Goal: Task Accomplishment & Management: Complete application form

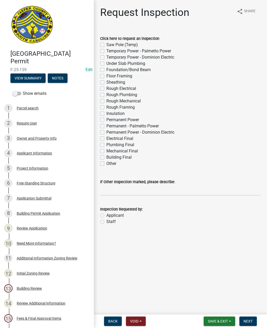
click at [99, 44] on div "Click here to request an inspection Saw Pole (Temp) Temporary Power - Palmetto …" at bounding box center [180, 98] width 168 height 138
click at [106, 45] on label "Saw Pole (Temp)" at bounding box center [122, 45] width 32 height 6
click at [106, 45] on input "Saw Pole (Temp)" at bounding box center [107, 43] width 3 height 3
checkbox input "true"
checkbox input "false"
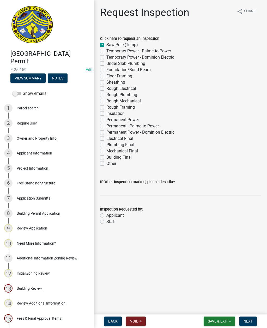
checkbox input "false"
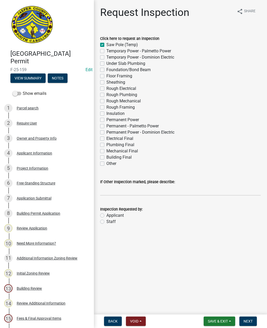
checkbox input "false"
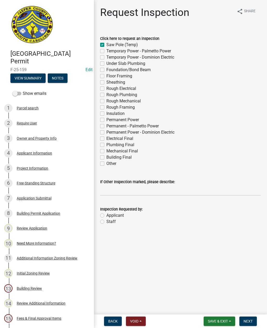
checkbox input "false"
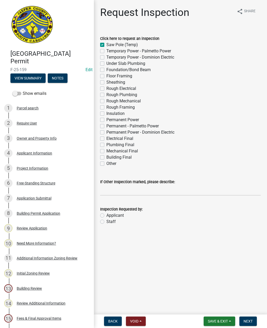
checkbox input "false"
click at [106, 82] on label "Sheathing" at bounding box center [115, 82] width 19 height 6
click at [106, 82] on input "Sheathing" at bounding box center [107, 80] width 3 height 3
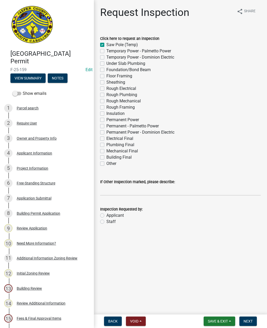
checkbox input "true"
checkbox input "false"
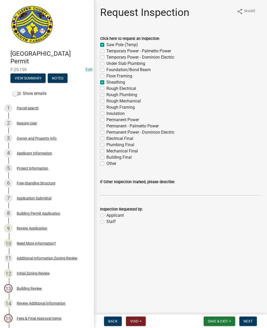
checkbox input "false"
checkbox input "true"
checkbox input "false"
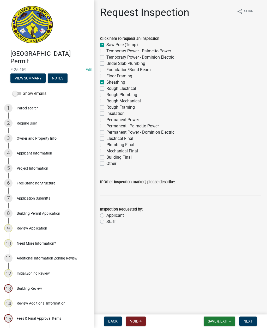
checkbox input "false"
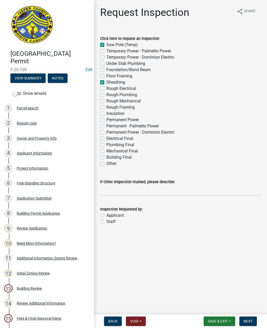
checkbox input "false"
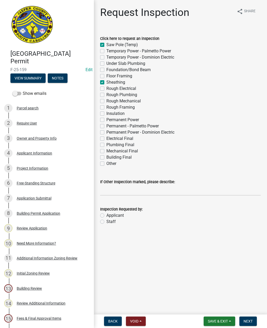
checkbox input "false"
click at [106, 223] on label "Staff" at bounding box center [110, 222] width 9 height 6
click at [106, 222] on input "Staff" at bounding box center [107, 220] width 3 height 3
radio input "true"
click at [124, 191] on input "If Other Inspection marked, please describe:" at bounding box center [180, 190] width 161 height 11
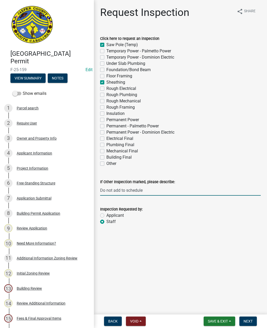
type input "Do not add to schedule"
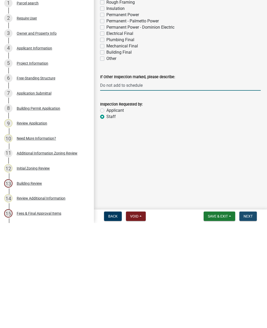
click at [250, 319] on span "Next" at bounding box center [248, 321] width 9 height 4
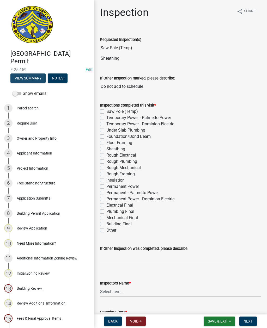
click at [29, 78] on button "View Summary" at bounding box center [27, 78] width 35 height 9
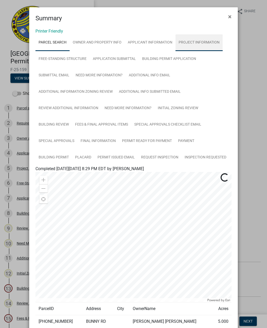
click at [206, 45] on link "Project Information" at bounding box center [198, 42] width 47 height 17
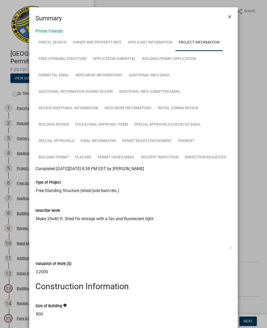
click at [230, 18] on span "×" at bounding box center [229, 16] width 3 height 7
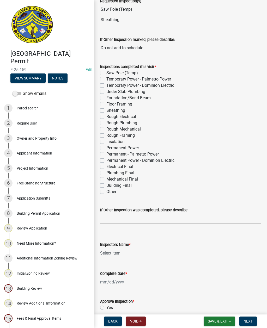
scroll to position [43, 0]
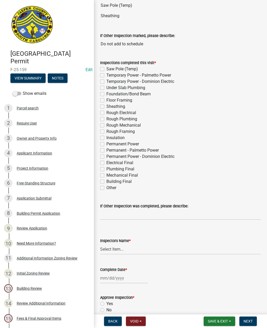
click at [106, 69] on label "Saw Pole (Temp)" at bounding box center [122, 69] width 32 height 6
click at [106, 69] on input "Saw Pole (Temp)" at bounding box center [107, 67] width 3 height 3
checkbox input "true"
checkbox input "false"
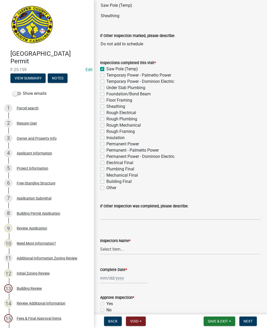
checkbox input "false"
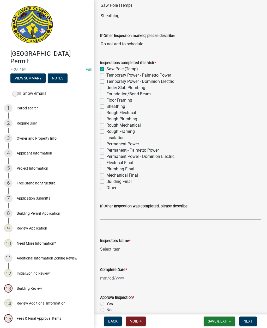
checkbox input "false"
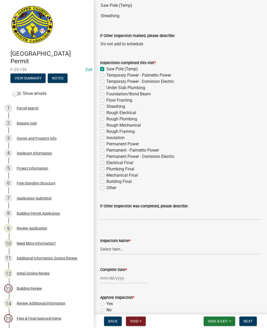
checkbox input "false"
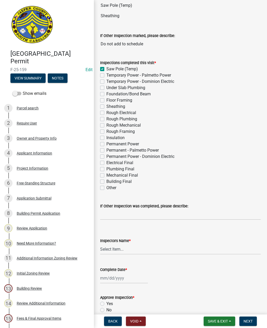
checkbox input "false"
click at [106, 107] on label "Sheathing" at bounding box center [115, 107] width 19 height 6
click at [106, 107] on input "Sheathing" at bounding box center [107, 105] width 3 height 3
checkbox input "true"
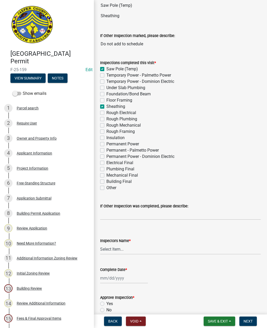
checkbox input "true"
checkbox input "false"
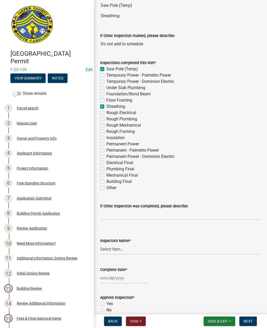
checkbox input "false"
checkbox input "true"
checkbox input "false"
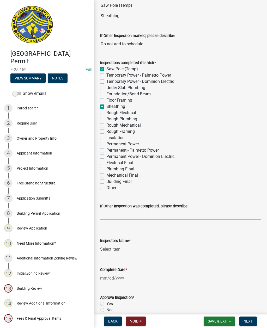
checkbox input "false"
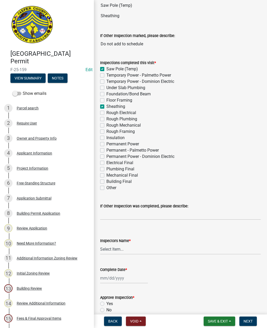
checkbox input "false"
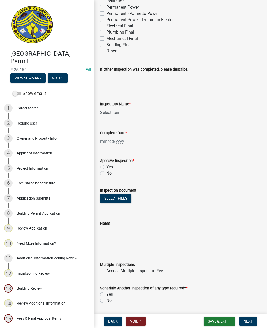
scroll to position [184, 0]
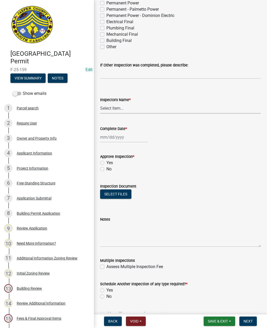
click at [134, 109] on select "Select Item... [EMAIL_ADDRESS][DOMAIN_NAME] ([PERSON_NAME] ) rcampbell ([PERSON…" at bounding box center [180, 108] width 161 height 11
select select "2d9ba1e5-2fdd-4b15-98d0-073dcbeb5880"
click at [116, 141] on div at bounding box center [124, 137] width 48 height 11
select select "9"
select select "2025"
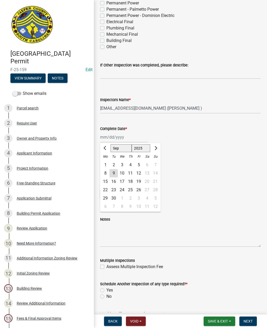
click at [108, 177] on div "8" at bounding box center [105, 173] width 8 height 8
type input "[DATE]"
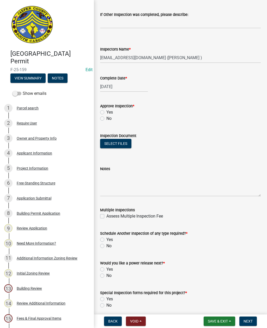
scroll to position [239, 0]
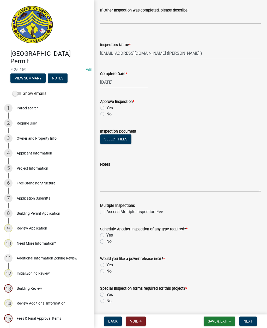
click at [106, 108] on label "Yes" at bounding box center [109, 108] width 7 height 6
click at [106, 108] on input "Yes" at bounding box center [107, 106] width 3 height 3
radio input "true"
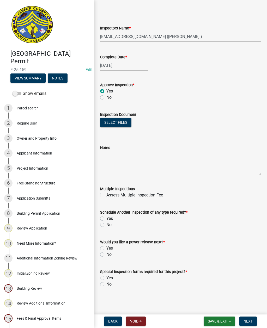
scroll to position [255, 0]
click at [106, 219] on label "Yes" at bounding box center [109, 219] width 7 height 6
click at [106, 219] on input "Yes" at bounding box center [107, 217] width 3 height 3
radio input "true"
click at [106, 249] on label "Yes" at bounding box center [109, 248] width 7 height 6
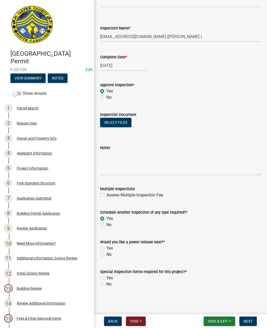
click at [106, 249] on input "Yes" at bounding box center [107, 246] width 3 height 3
radio input "true"
click at [106, 284] on label "No" at bounding box center [108, 284] width 5 height 6
click at [106, 284] on input "No" at bounding box center [107, 282] width 3 height 3
radio input "true"
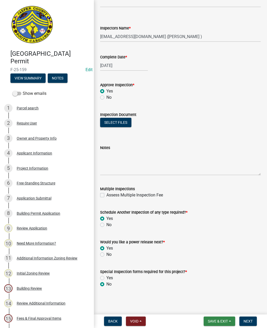
click at [221, 322] on span "Save & Exit" at bounding box center [218, 321] width 20 height 4
click at [212, 292] on button "Save" at bounding box center [214, 295] width 42 height 13
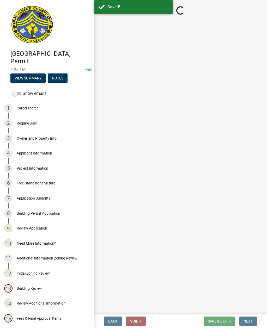
select select "2d9ba1e5-2fdd-4b15-98d0-073dcbeb5880"
